Goal: Transaction & Acquisition: Purchase product/service

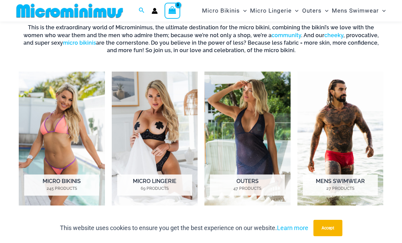
scroll to position [262, 0]
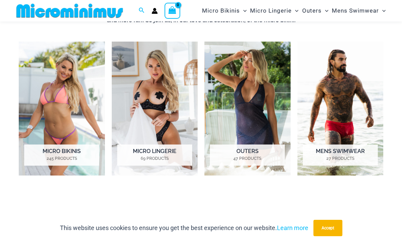
click at [168, 136] on img "Visit product category Micro Lingerie" at bounding box center [155, 109] width 86 height 134
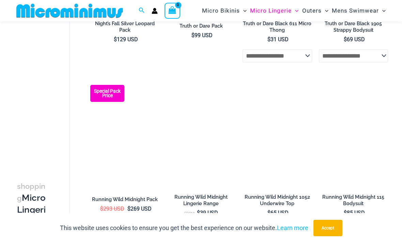
scroll to position [246, 0]
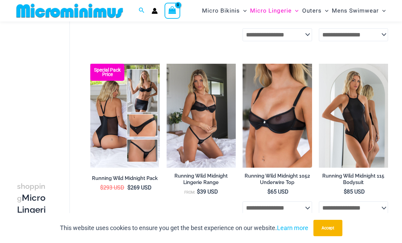
click at [242, 64] on img at bounding box center [242, 64] width 0 height 0
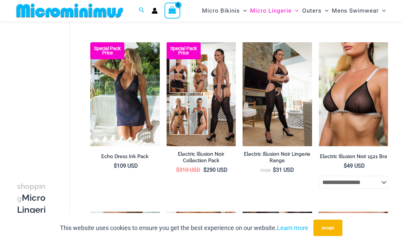
scroll to position [614, 0]
click at [318, 42] on img at bounding box center [318, 42] width 0 height 0
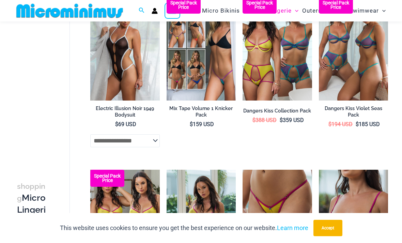
scroll to position [1096, 0]
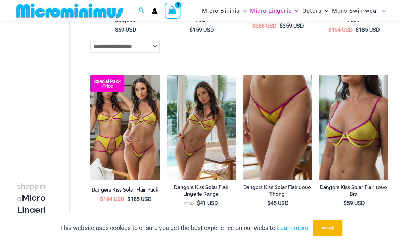
click at [242, 75] on img at bounding box center [242, 75] width 0 height 0
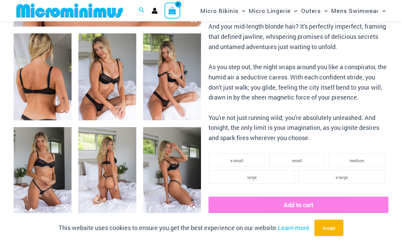
scroll to position [315, 0]
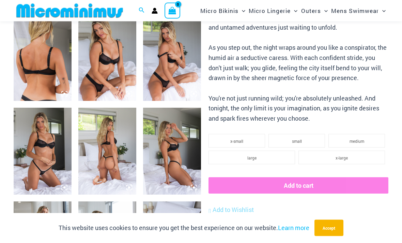
click at [124, 165] on img at bounding box center [107, 151] width 58 height 87
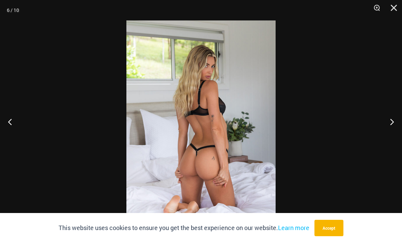
click at [390, 136] on button "Next" at bounding box center [389, 121] width 26 height 34
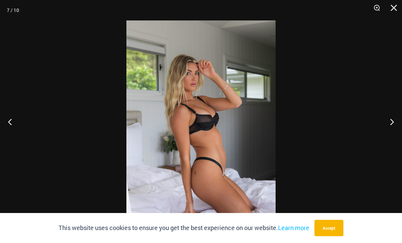
click at [388, 136] on button "Next" at bounding box center [389, 121] width 26 height 34
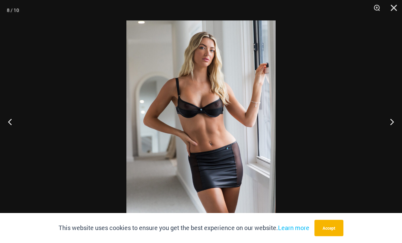
click at [393, 13] on button "Close" at bounding box center [390, 10] width 17 height 20
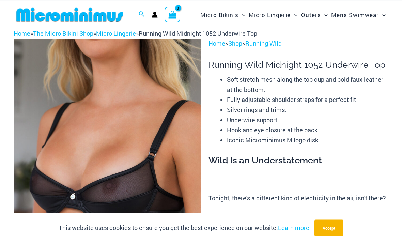
scroll to position [0, 0]
